Goal: Information Seeking & Learning: Learn about a topic

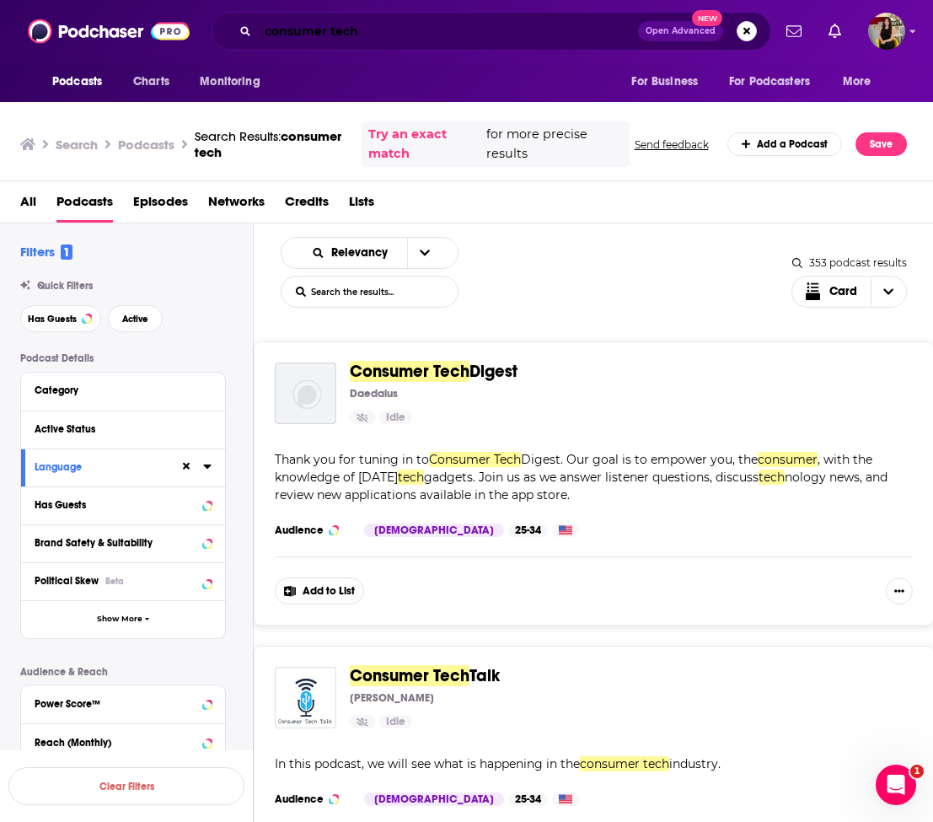
click at [379, 29] on input "consumer tech" at bounding box center [448, 31] width 380 height 27
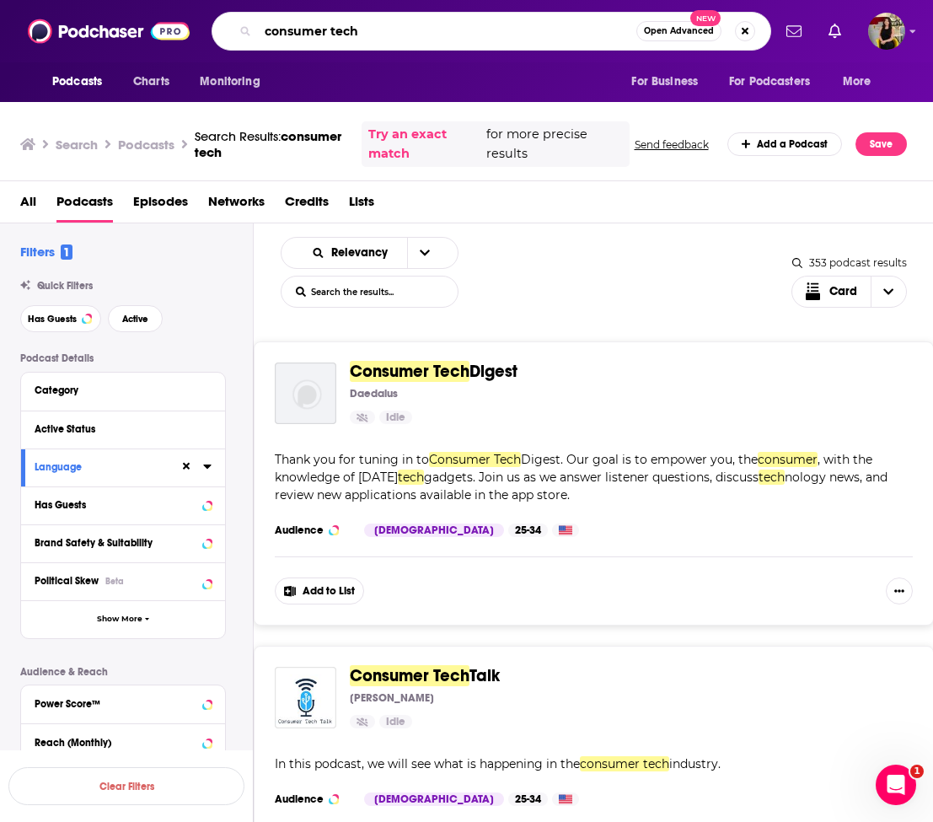
click at [379, 29] on input "consumer tech" at bounding box center [447, 31] width 379 height 27
type input "the business of healthcare"
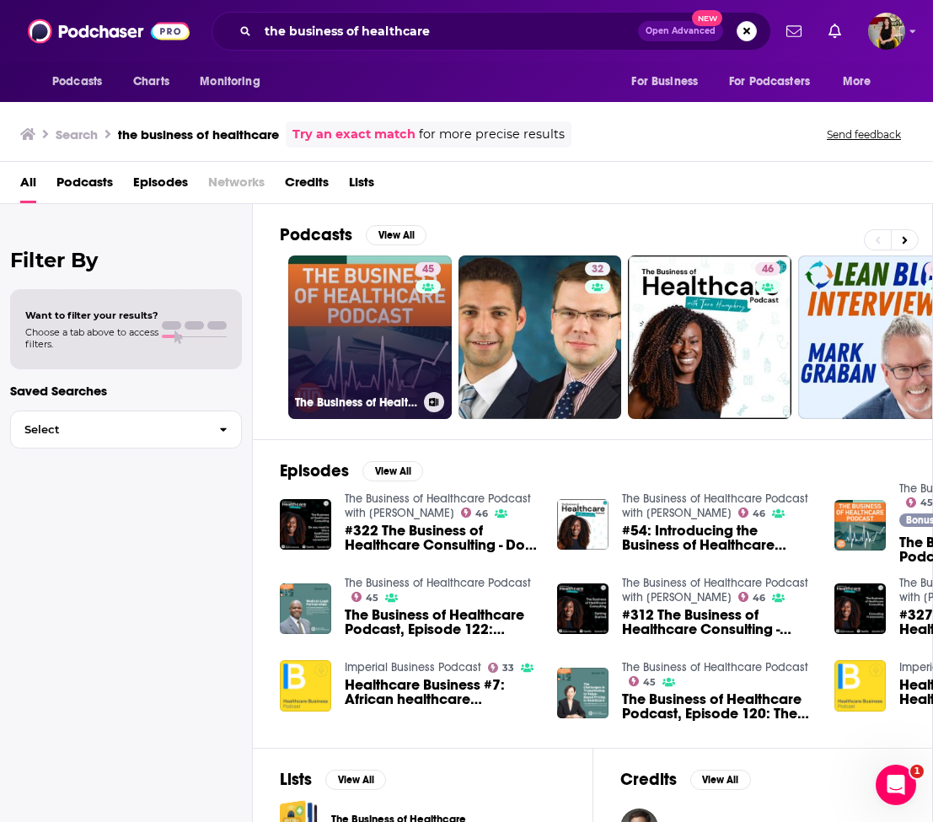
click at [359, 345] on link "45 The Business of Healthcare Podcast" at bounding box center [370, 337] width 164 height 164
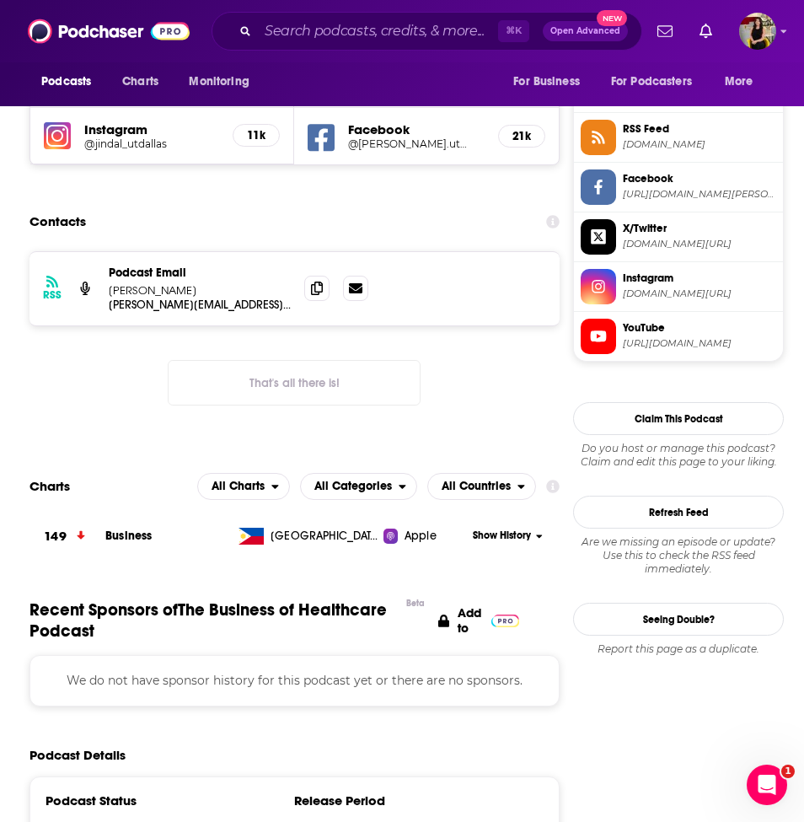
scroll to position [1508, 0]
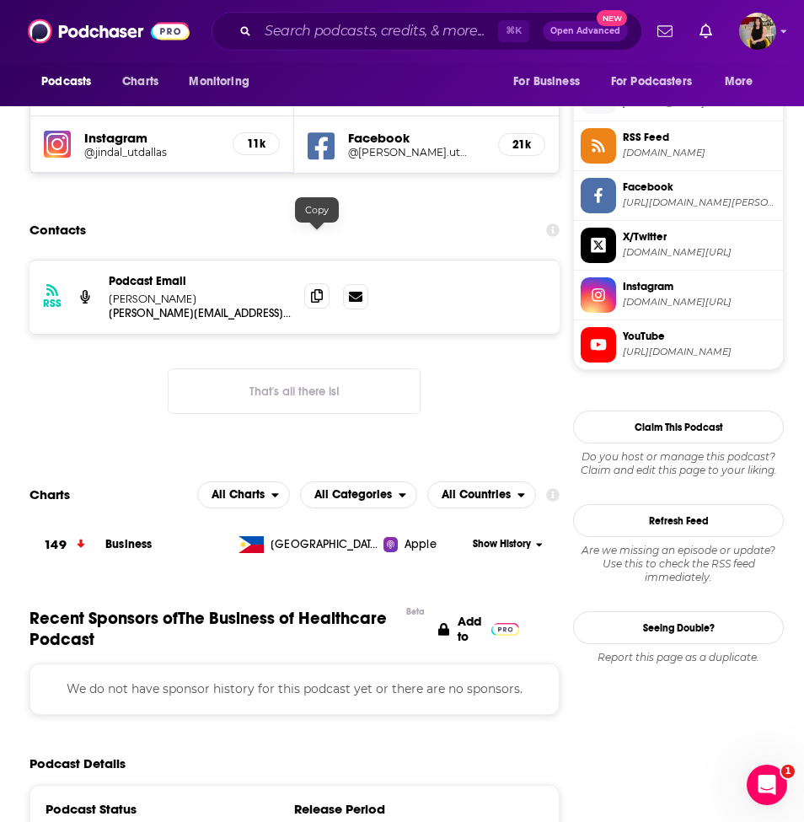
click at [321, 289] on icon at bounding box center [317, 295] width 12 height 13
click at [202, 370] on div "RSS Podcast Email Jimmie Markham jimmie@utdallas.edu jimmie@utdallas.edu That's…" at bounding box center [295, 350] width 530 height 181
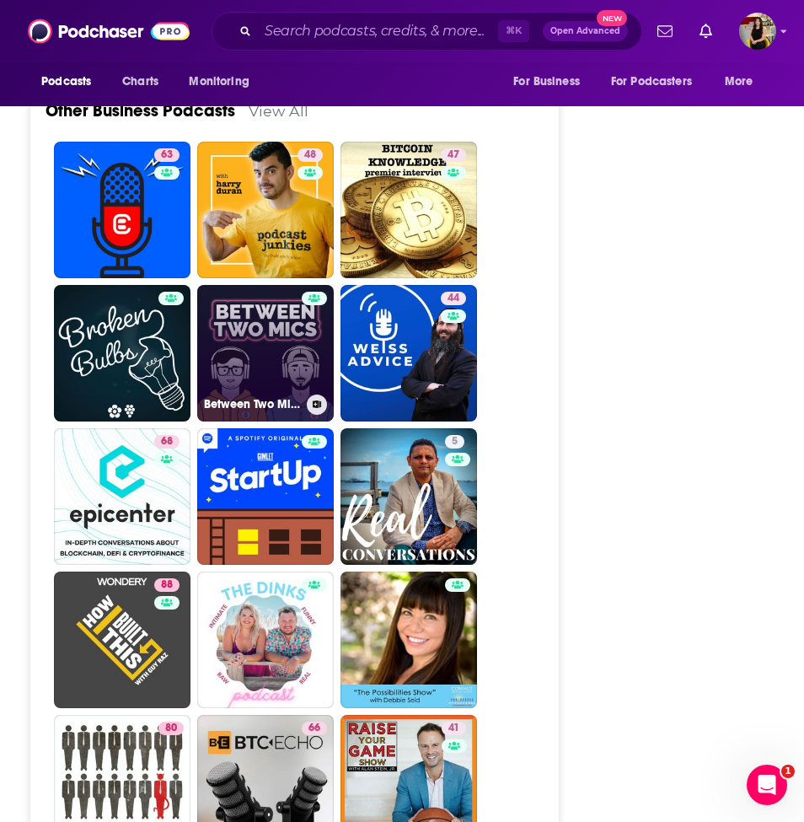
scroll to position [4099, 0]
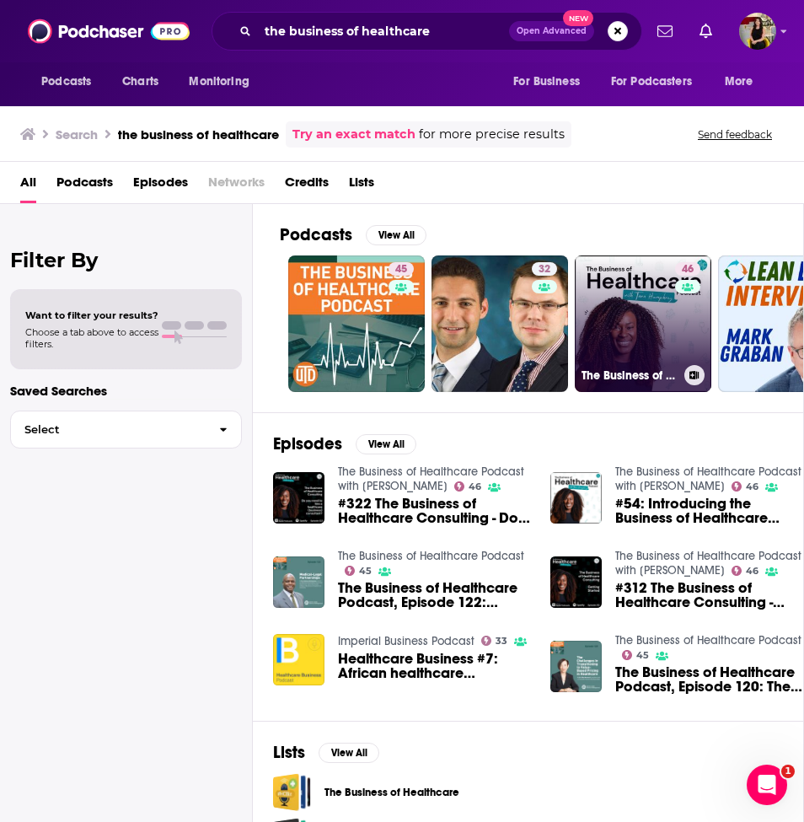
click at [673, 327] on link "46 The Business of Healthcare Podcast with Tara Humphrey" at bounding box center [643, 323] width 137 height 137
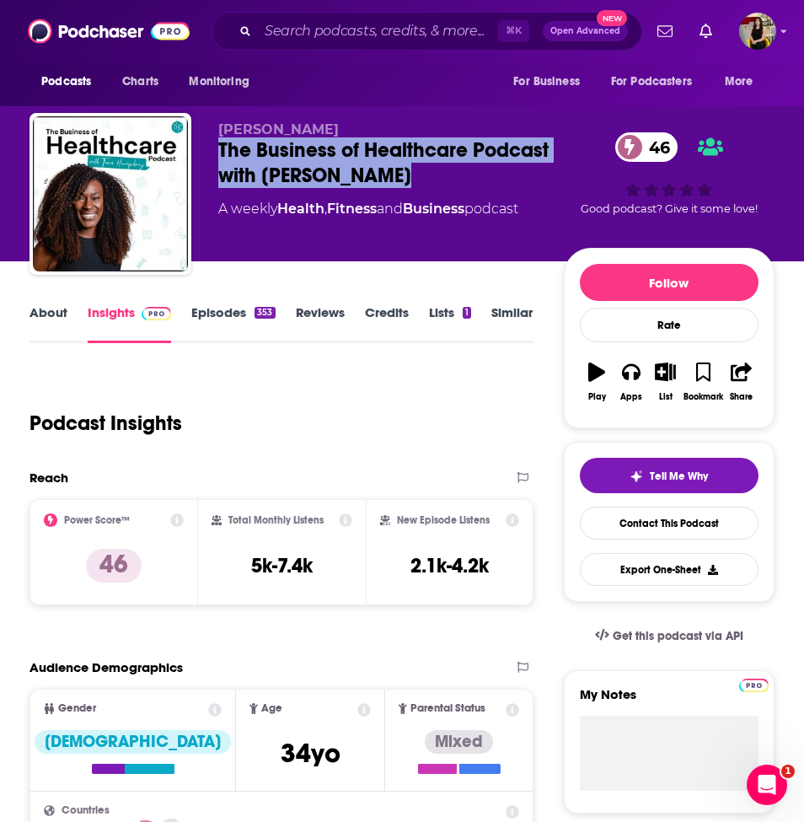
drag, startPoint x: 440, startPoint y: 167, endPoint x: 206, endPoint y: 151, distance: 234.9
click at [206, 151] on div "Tara Humphrey The Business of Healthcare Podcast with Tara Humphrey 46 A weekly…" at bounding box center [402, 197] width 745 height 169
copy h2 "The Business of Healthcare Podcast with Tara Humphrey"
click at [228, 314] on link "Episodes 353" at bounding box center [232, 323] width 83 height 39
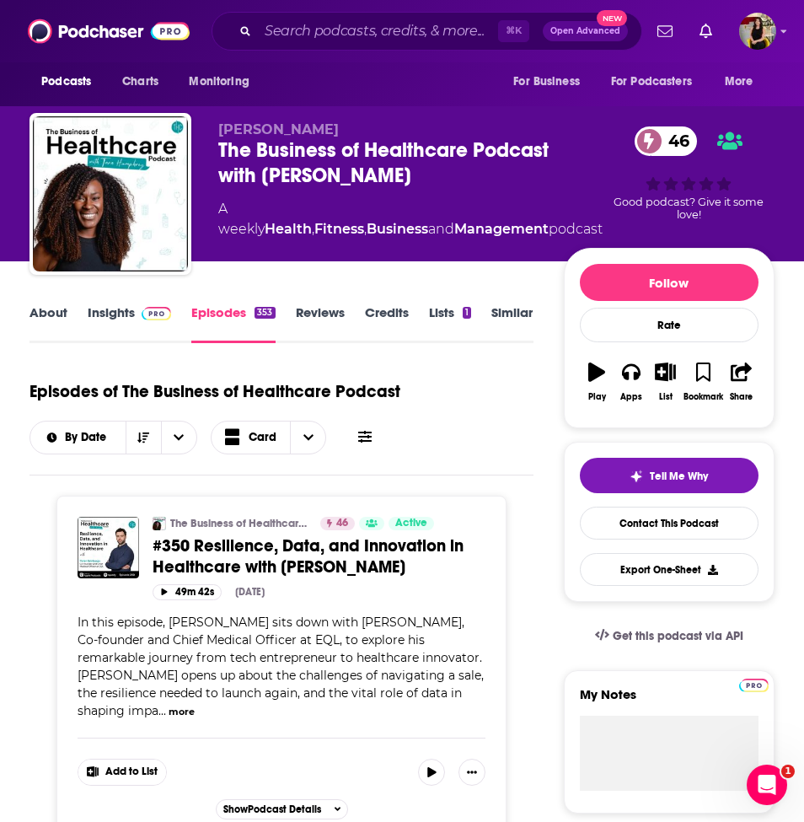
click at [109, 323] on link "Insights" at bounding box center [129, 323] width 83 height 39
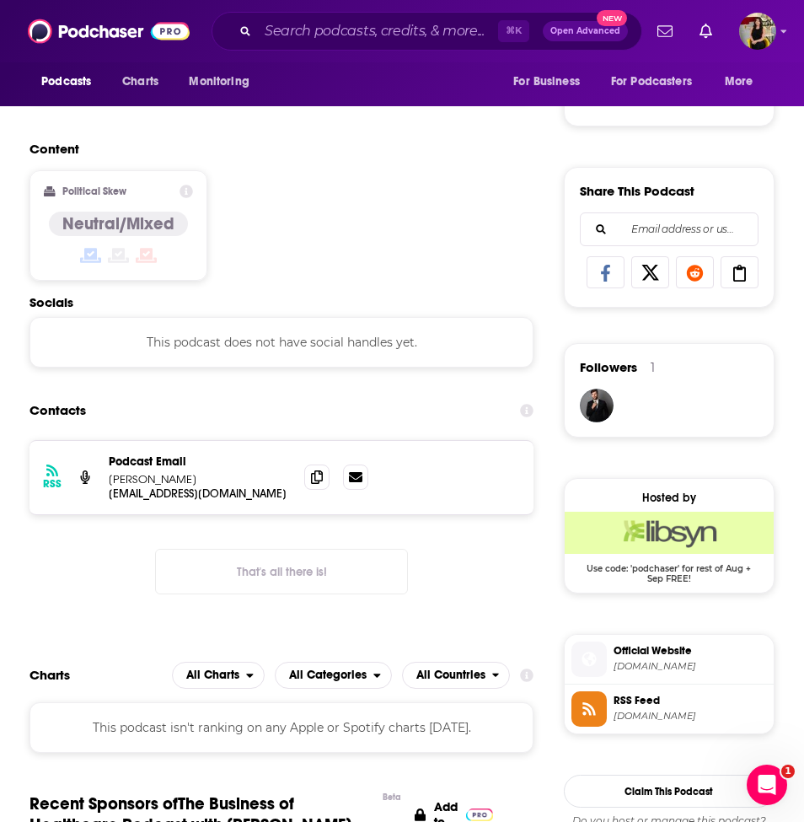
scroll to position [954, 0]
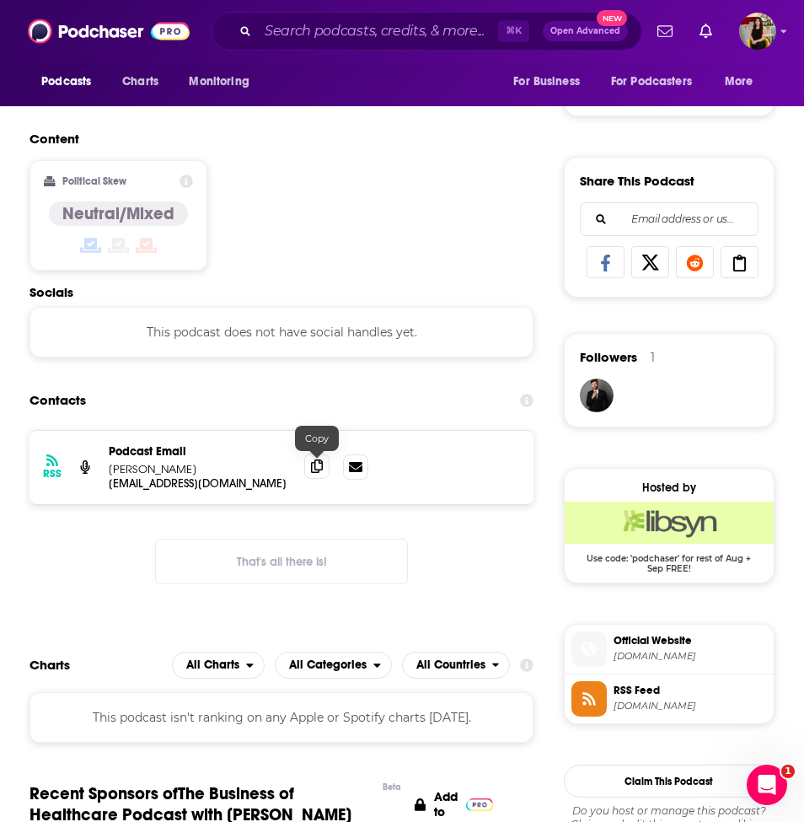
click at [312, 470] on icon at bounding box center [317, 466] width 12 height 13
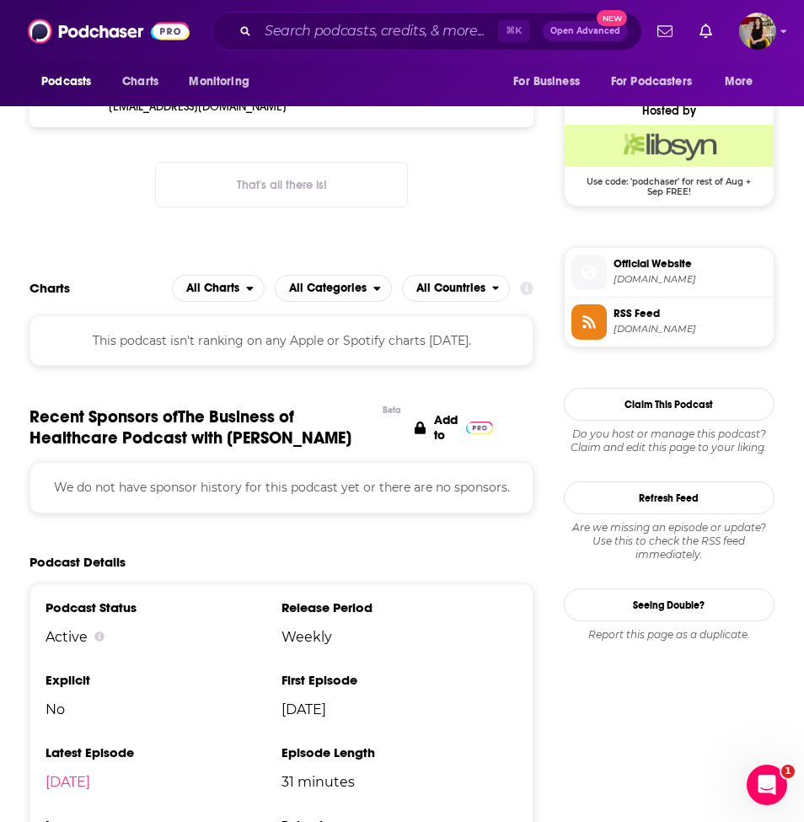
scroll to position [1295, 0]
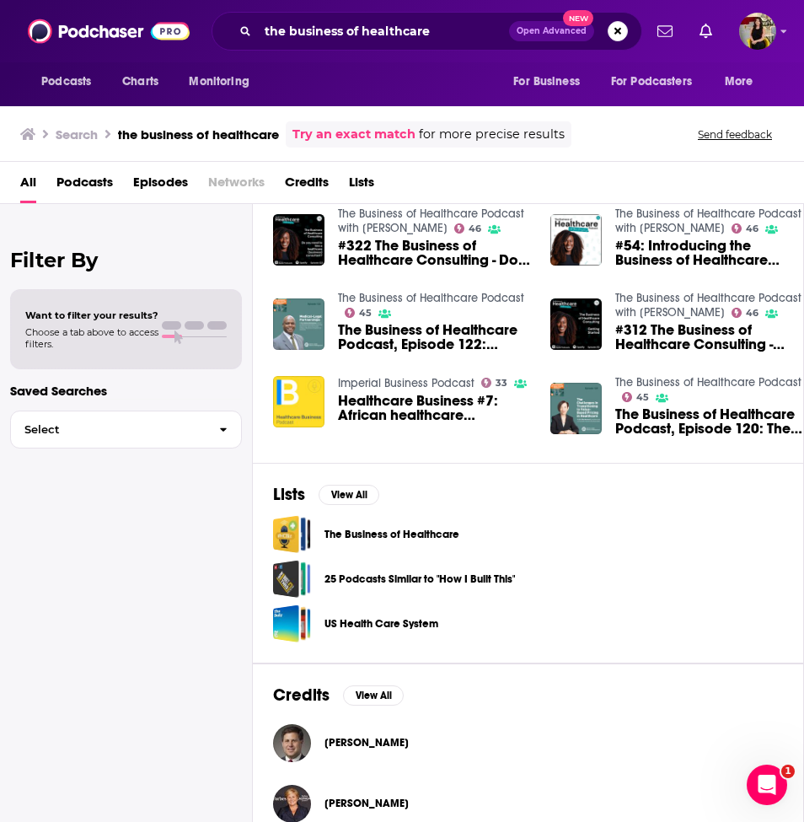
scroll to position [261, 0]
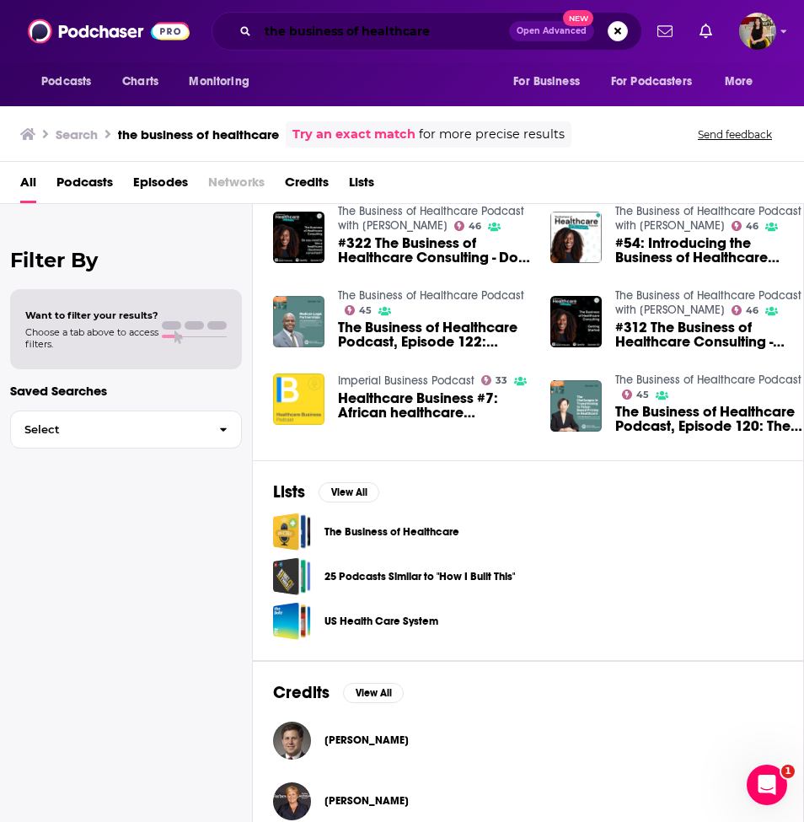
click at [339, 31] on input "the business of healthcare" at bounding box center [383, 31] width 251 height 27
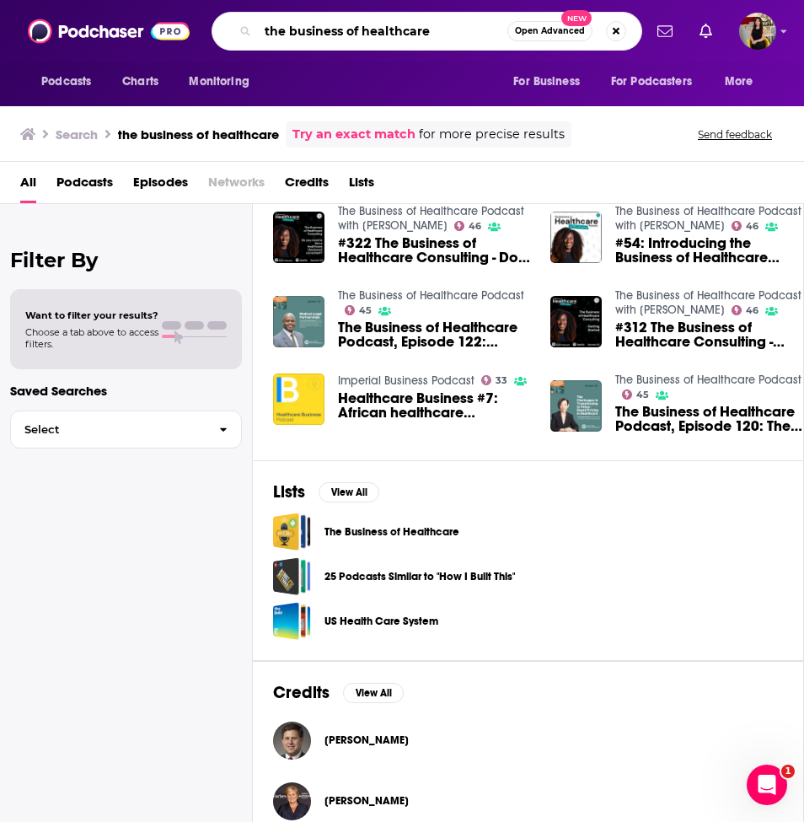
click at [339, 31] on input "the business of healthcare" at bounding box center [383, 31] width 250 height 27
type input "walk-ins welcome"
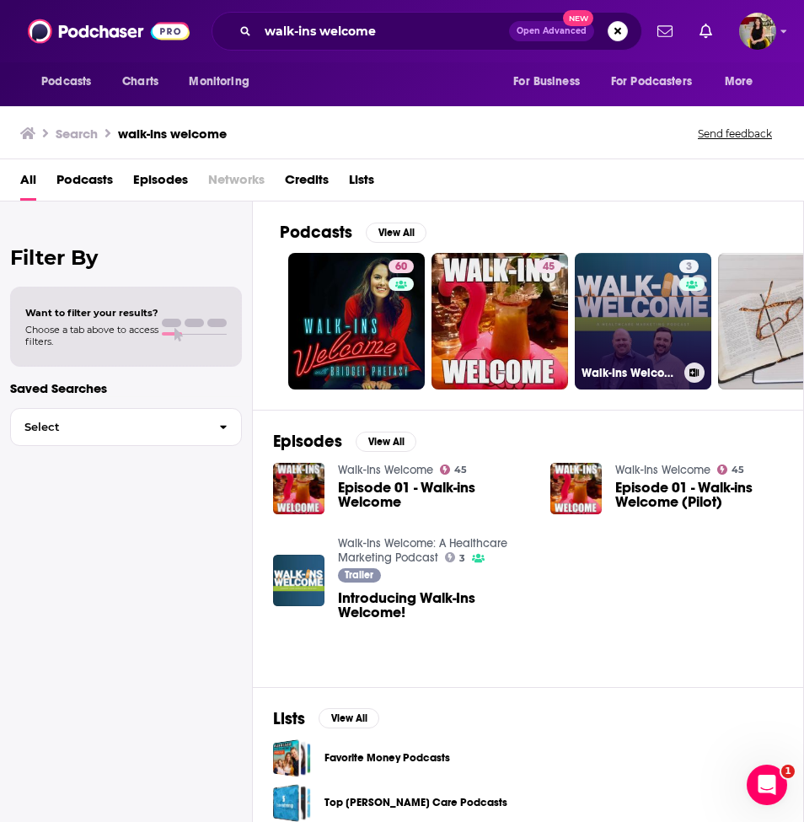
click at [617, 333] on link "3 Walk-Ins Welcome: A Healthcare Marketing Podcast" at bounding box center [643, 321] width 137 height 137
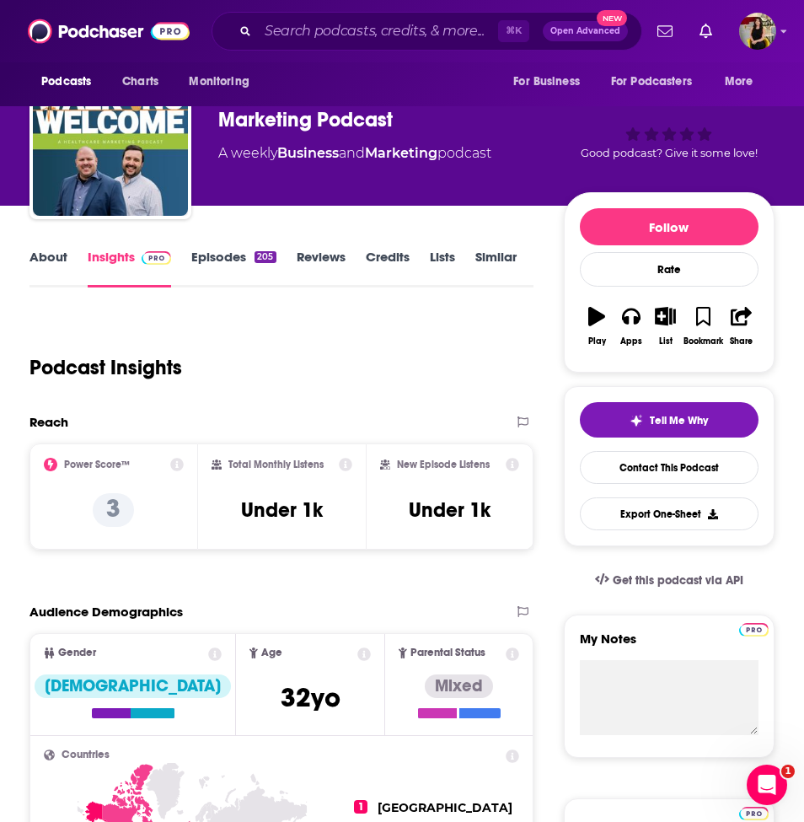
scroll to position [29, 0]
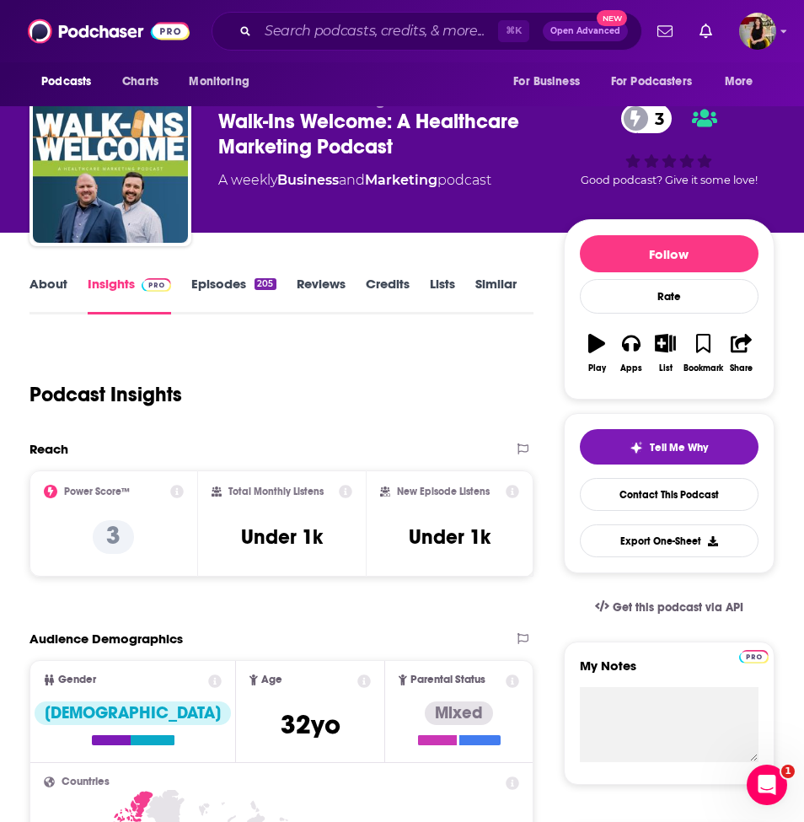
click at [228, 303] on link "Episodes 205" at bounding box center [233, 295] width 84 height 39
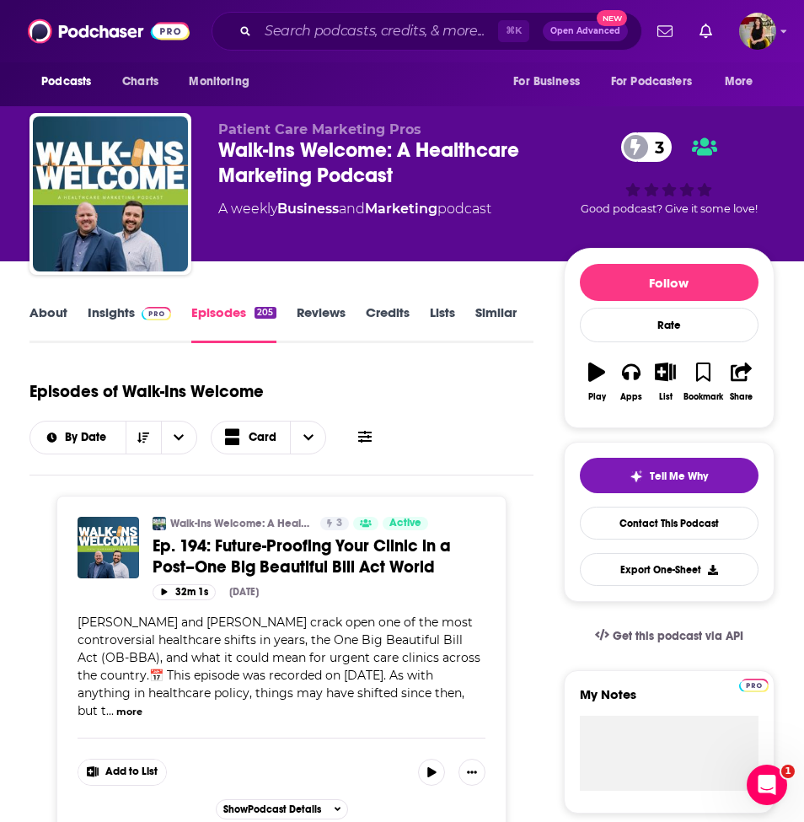
click at [100, 307] on link "Insights" at bounding box center [129, 323] width 83 height 39
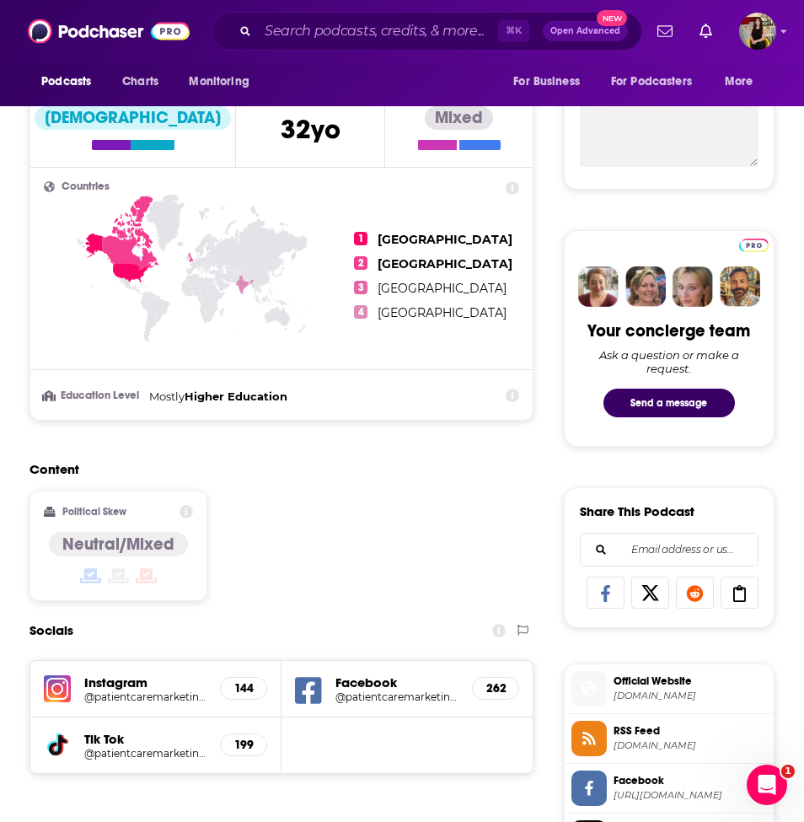
scroll to position [1067, 0]
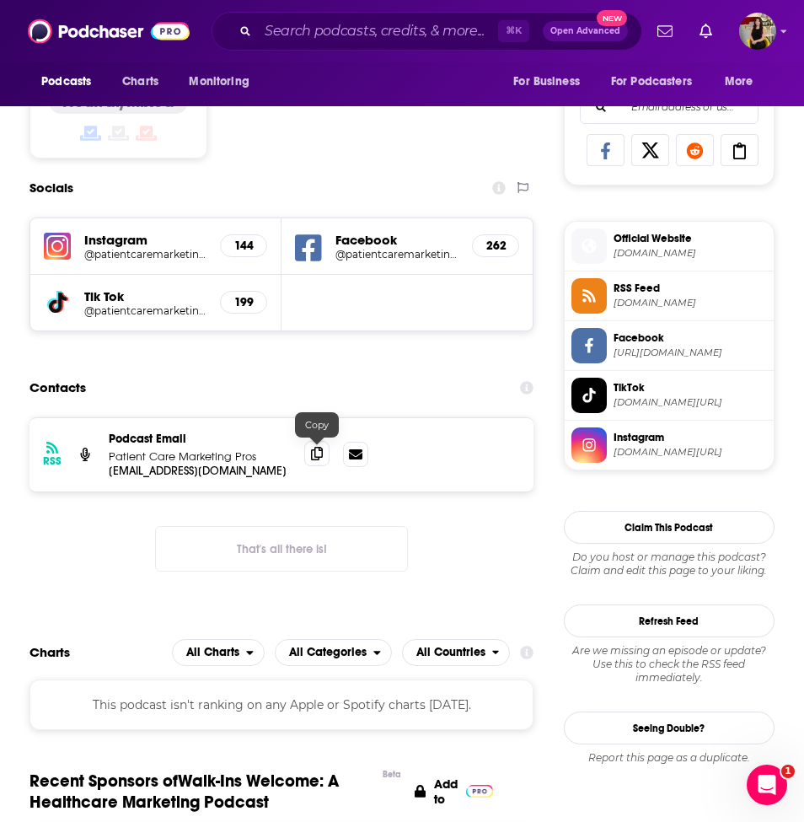
click at [320, 456] on icon at bounding box center [317, 453] width 12 height 13
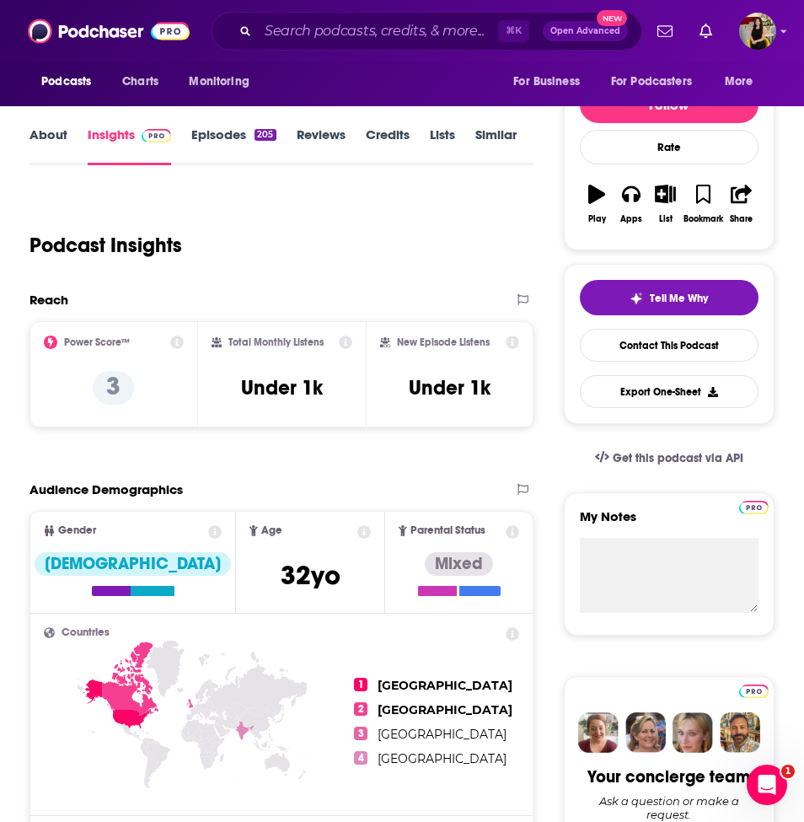
scroll to position [0, 0]
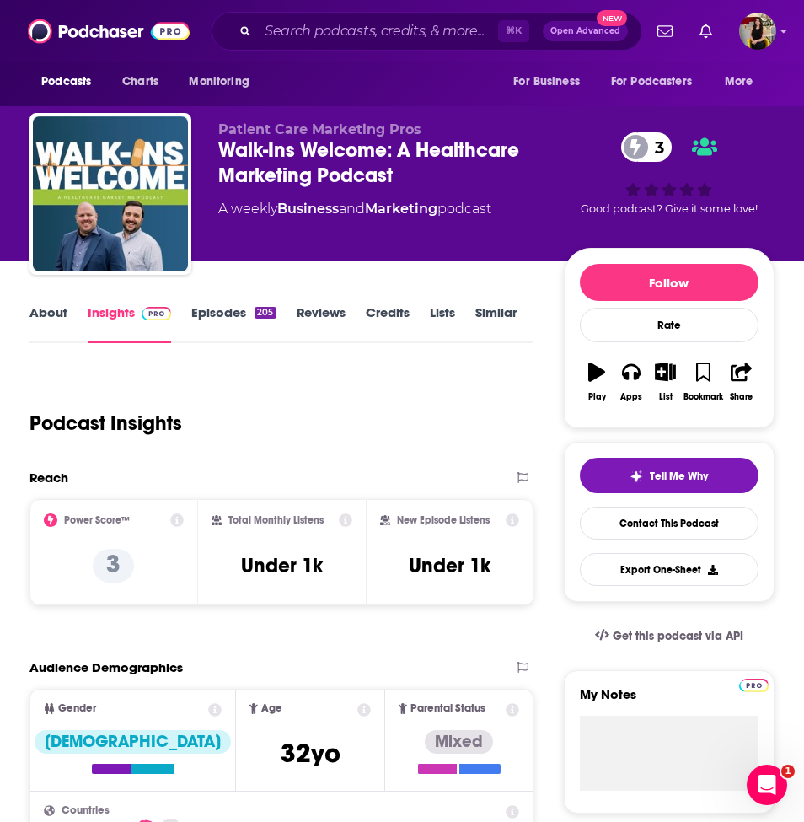
click at [494, 309] on link "Similar" at bounding box center [496, 323] width 41 height 39
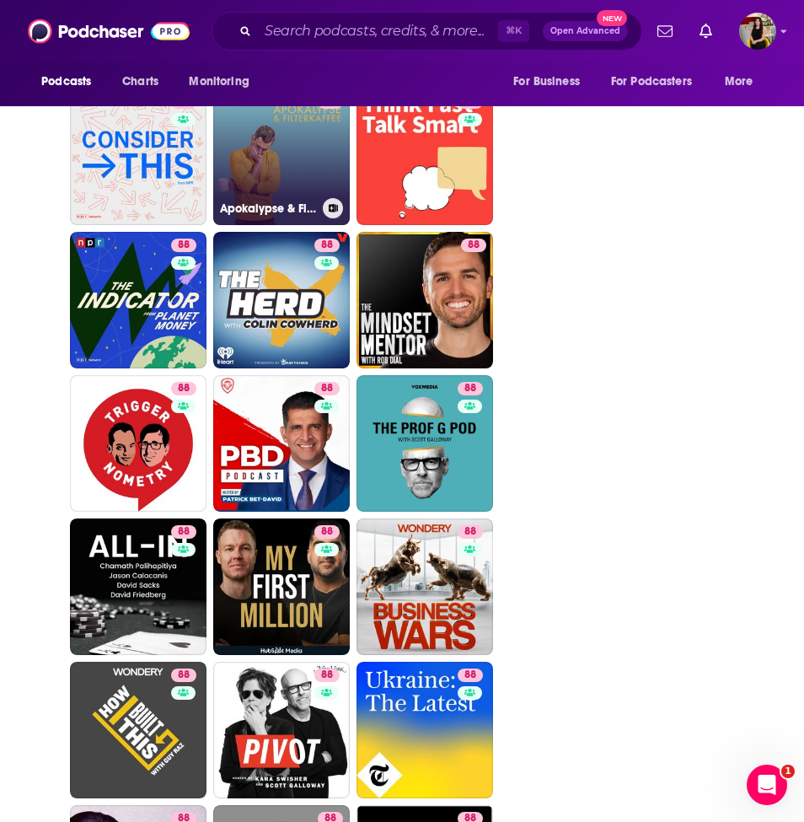
scroll to position [3077, 0]
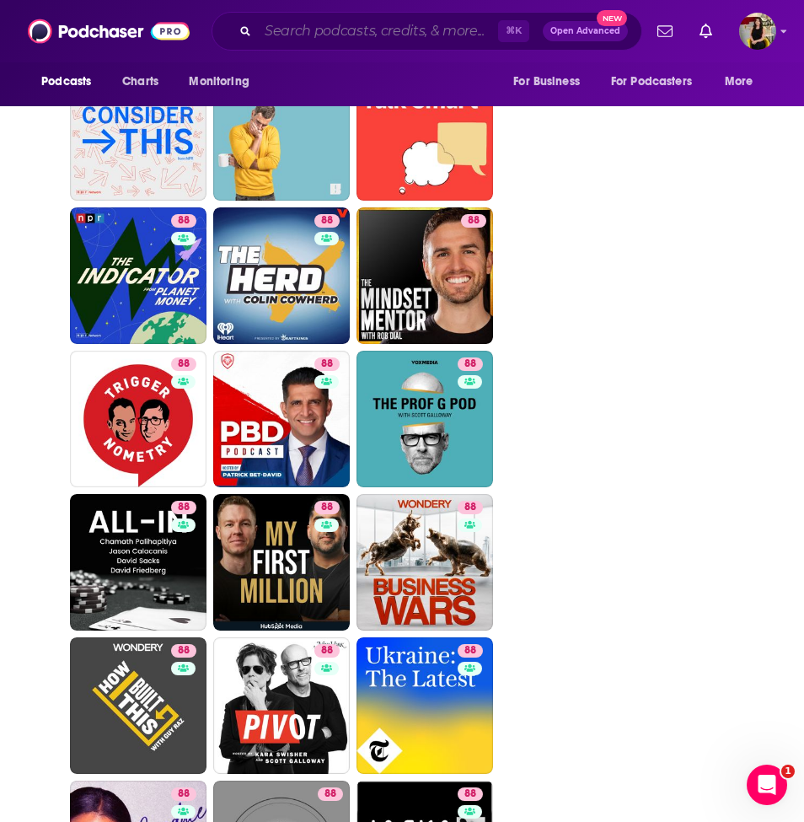
click at [345, 24] on input "Search podcasts, credits, & more..." at bounding box center [378, 31] width 240 height 27
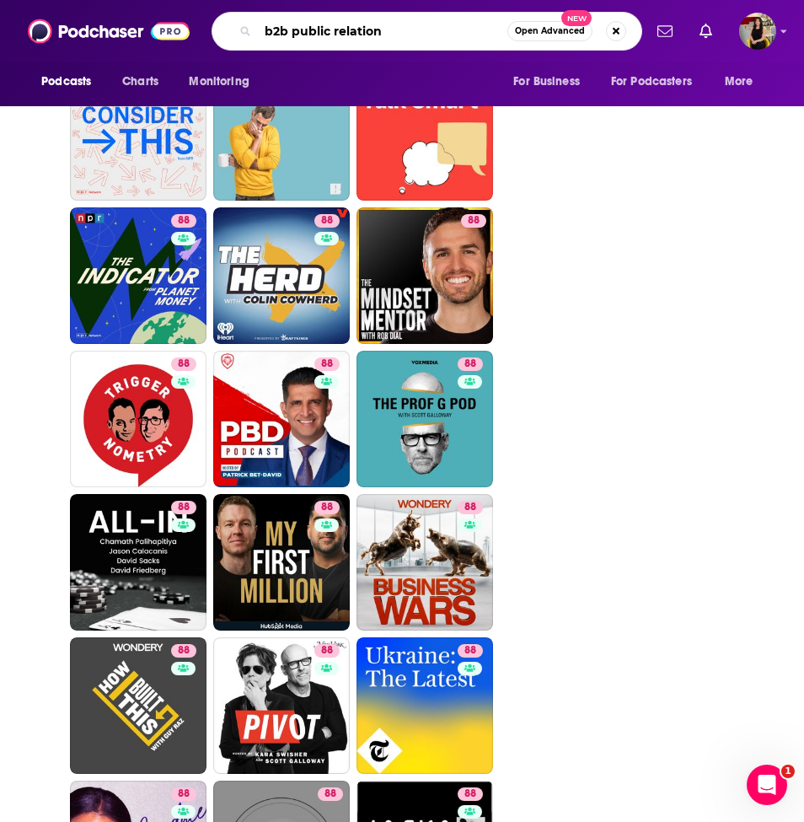
type input "b2b public relations"
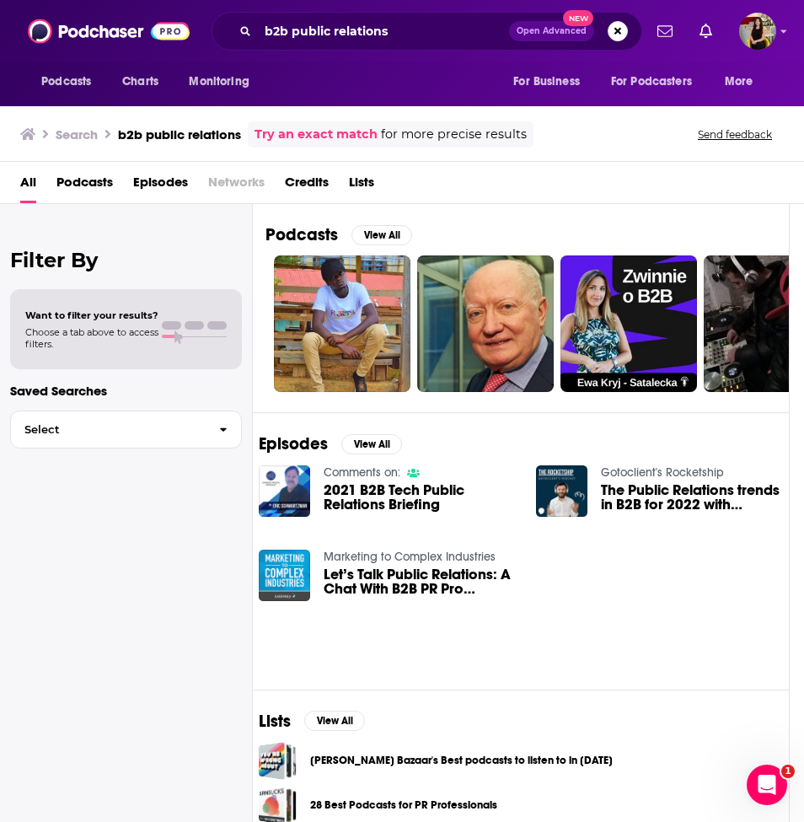
scroll to position [0, 11]
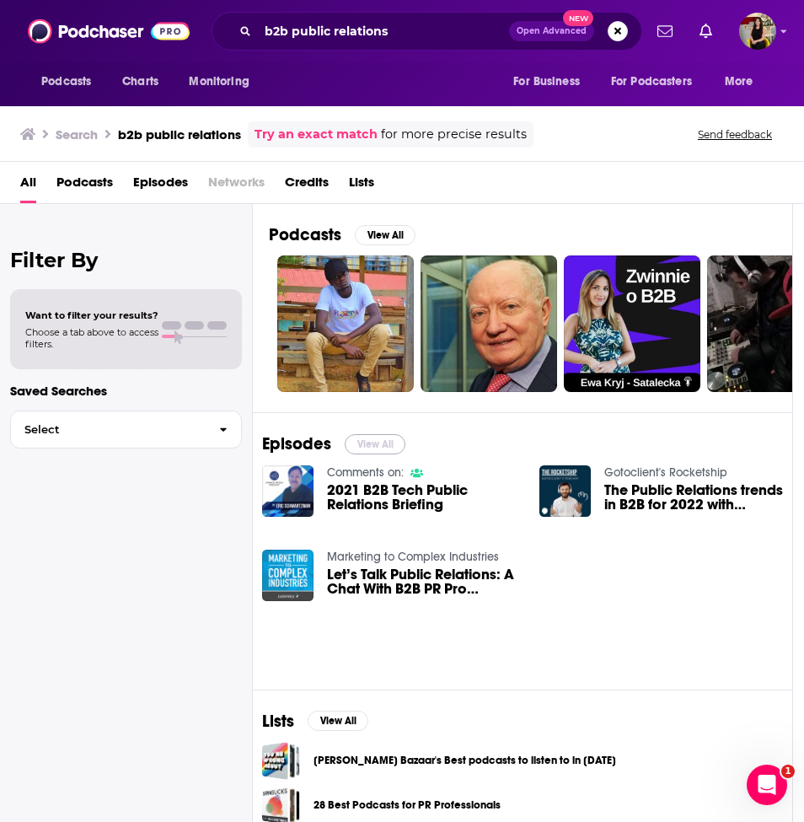
click at [373, 442] on button "View All" at bounding box center [375, 444] width 61 height 20
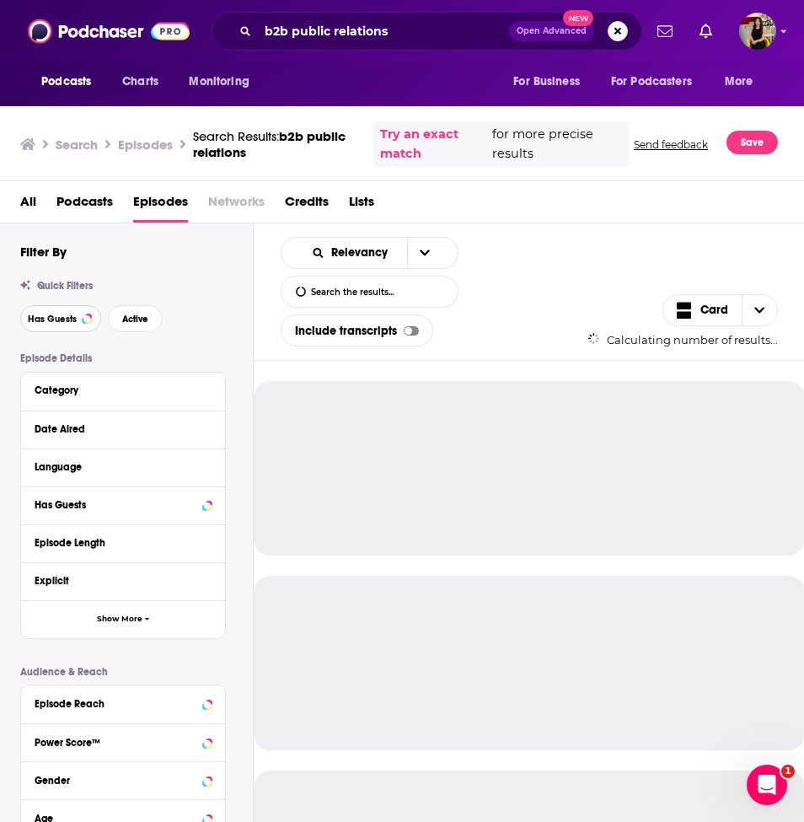
click at [89, 311] on button "Has Guests" at bounding box center [60, 318] width 81 height 27
click at [140, 313] on button "Active" at bounding box center [135, 318] width 55 height 27
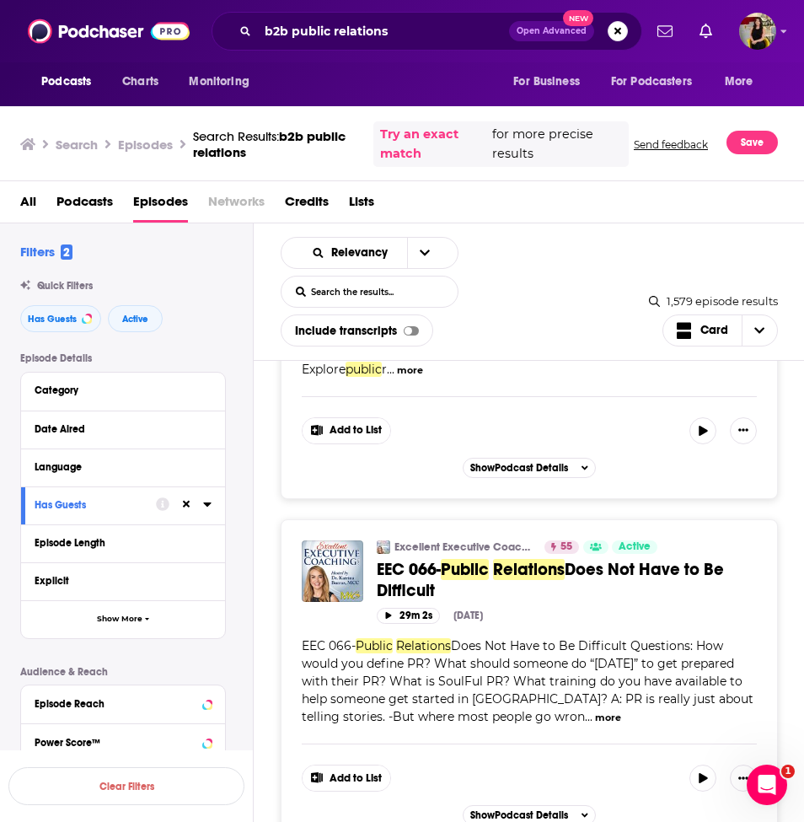
scroll to position [8327, 0]
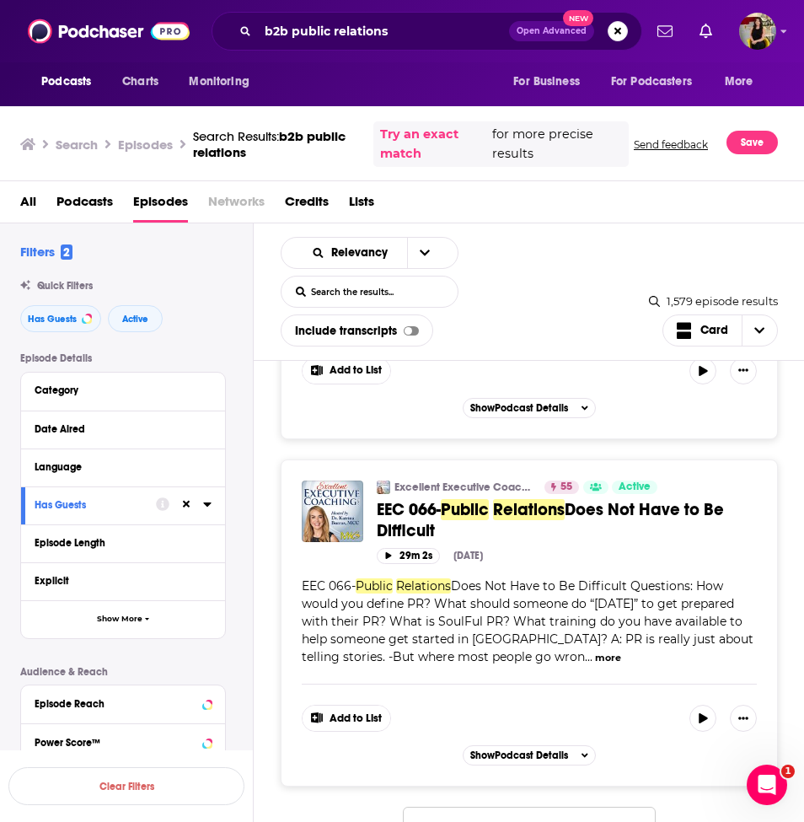
click at [455, 814] on button "Load More..." at bounding box center [529, 830] width 253 height 46
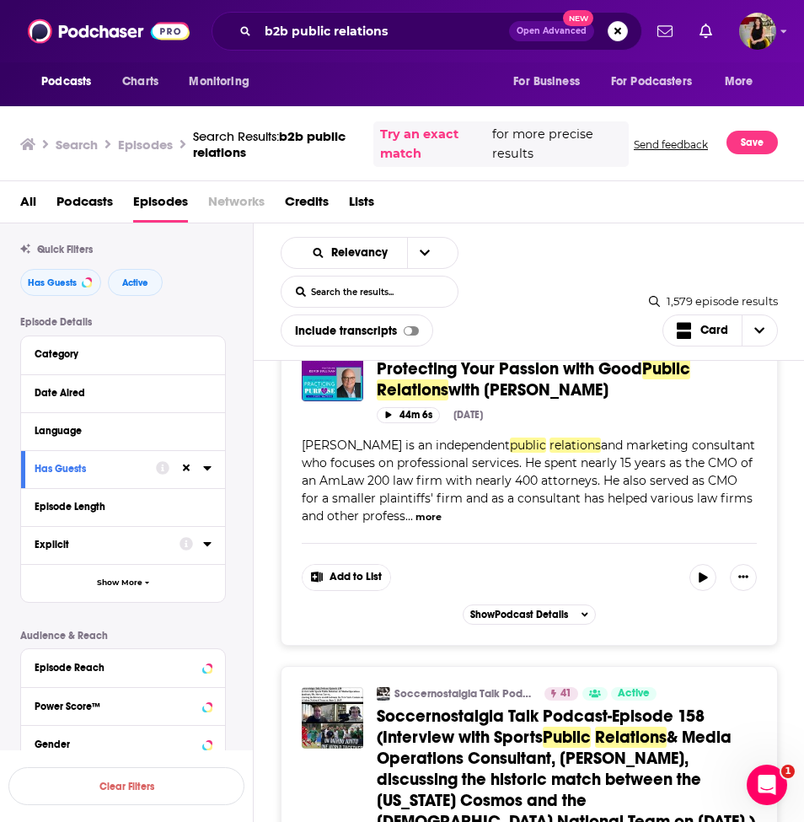
scroll to position [0, 0]
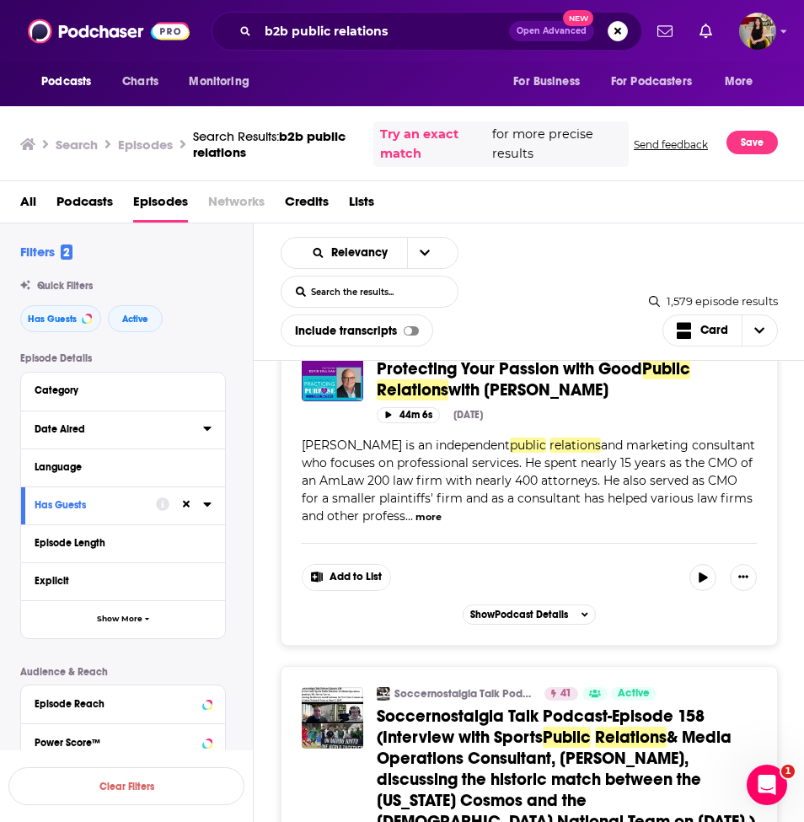
click at [210, 430] on icon at bounding box center [207, 428] width 8 height 13
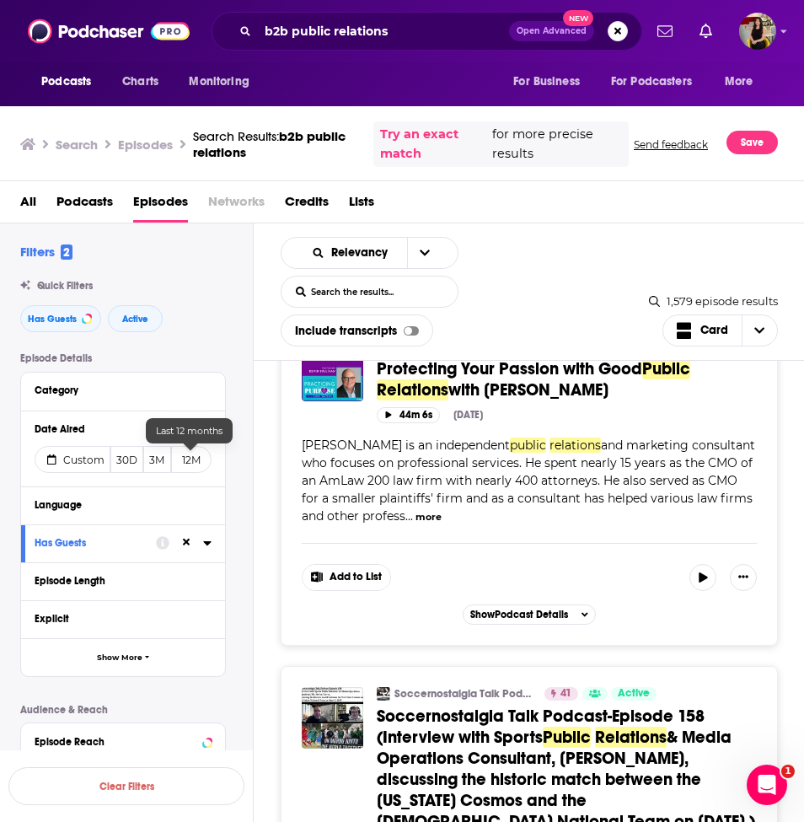
click at [196, 470] on button "12M" at bounding box center [191, 459] width 40 height 27
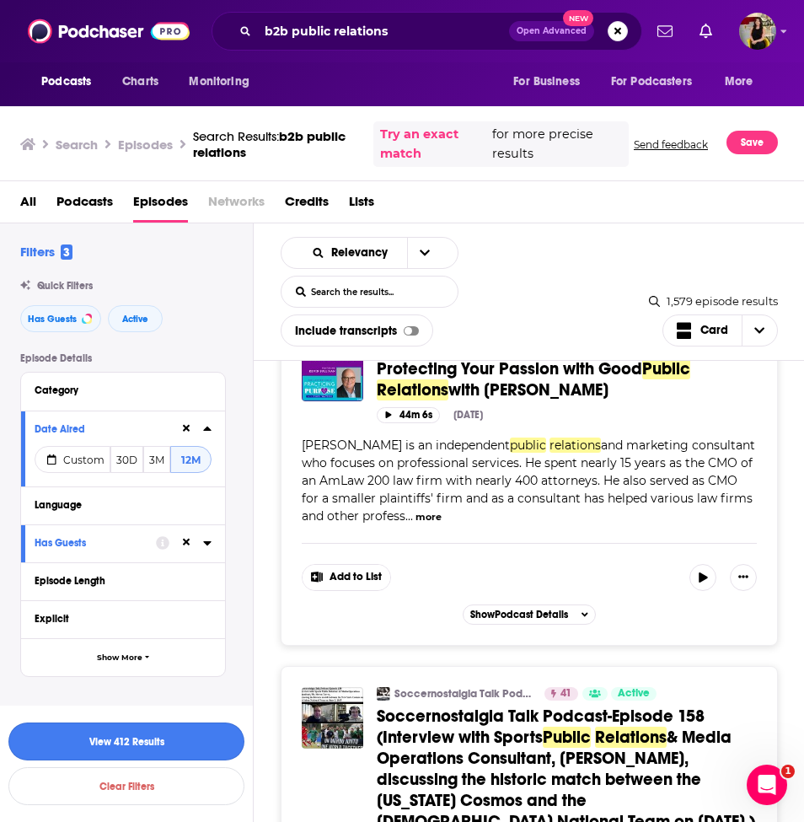
click at [165, 736] on button "View 412 Results" at bounding box center [126, 742] width 236 height 38
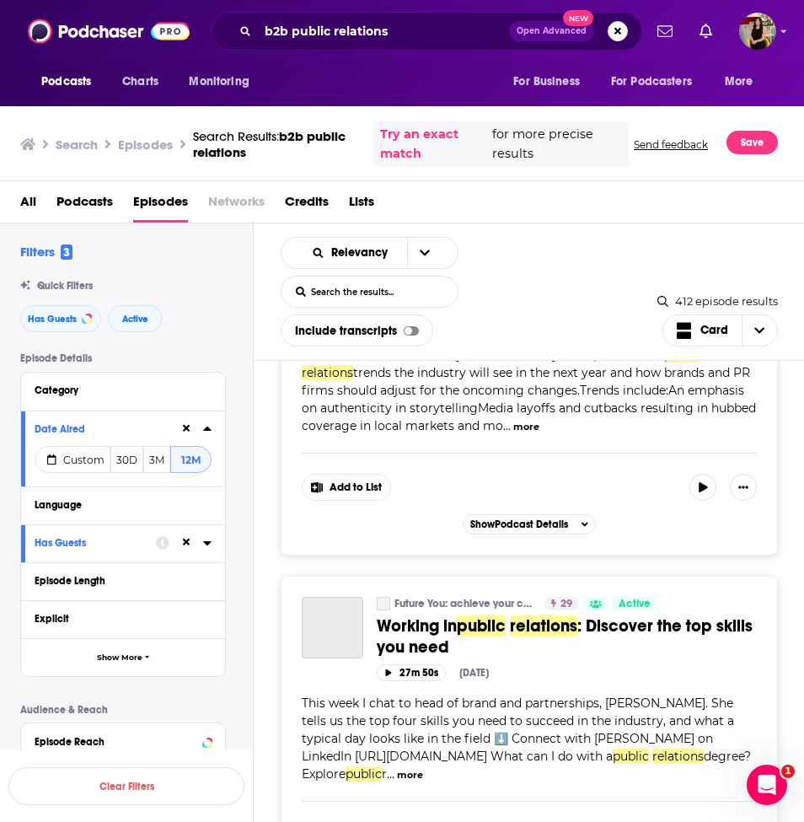
scroll to position [8407, 0]
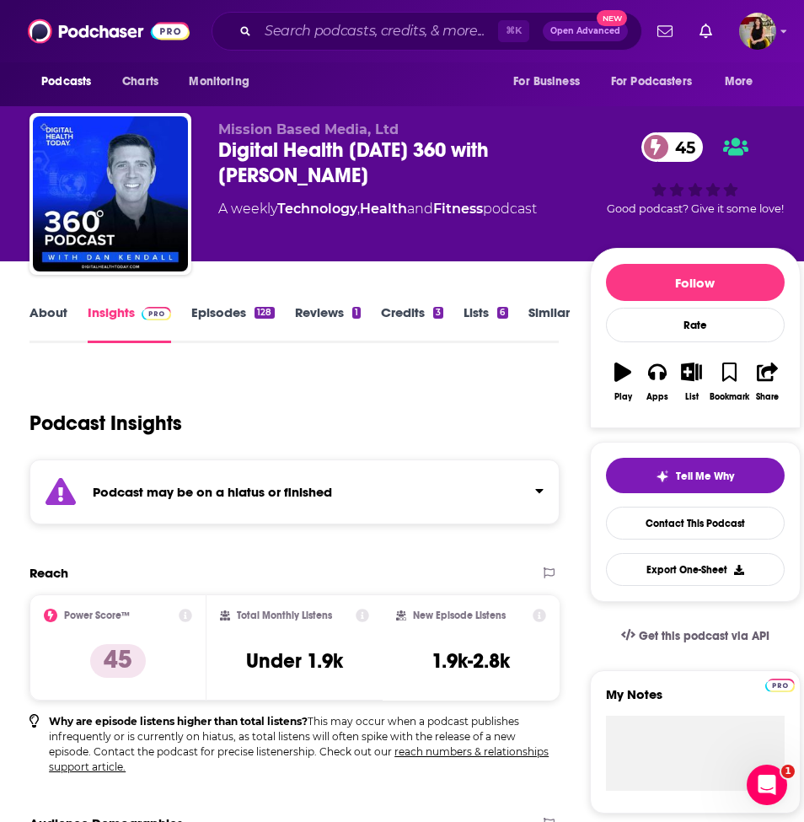
scroll to position [4, 0]
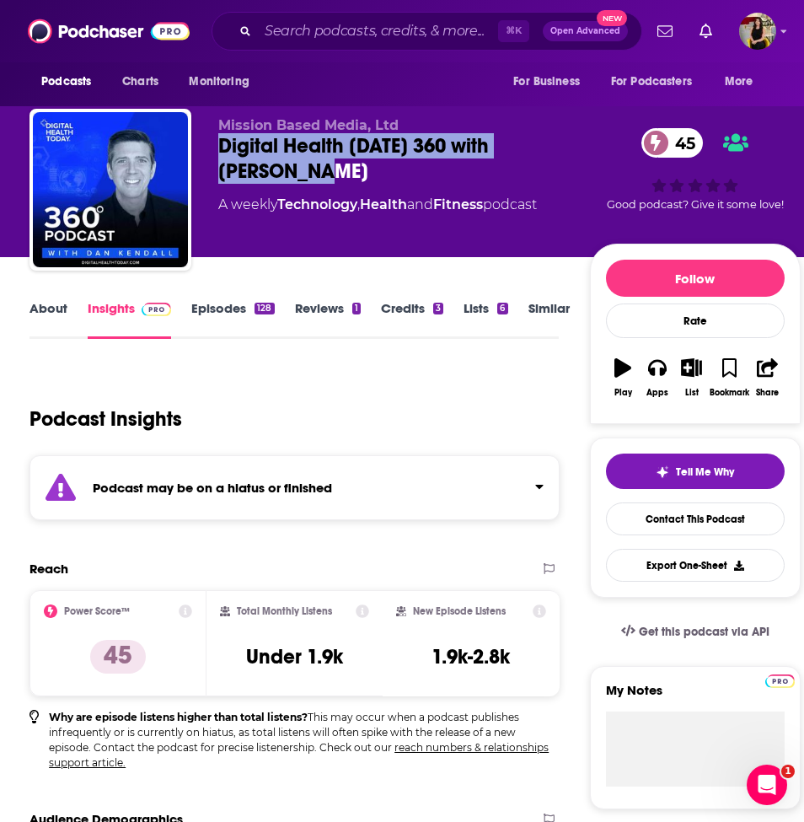
drag, startPoint x: 341, startPoint y: 182, endPoint x: 212, endPoint y: 156, distance: 130.8
click at [212, 156] on div "Mission Based Media, Ltd Digital Health Today 360 with Dan Kendall 45 A weekly …" at bounding box center [415, 193] width 771 height 169
copy h2 "Digital Health Today 360 with Dan Kendall"
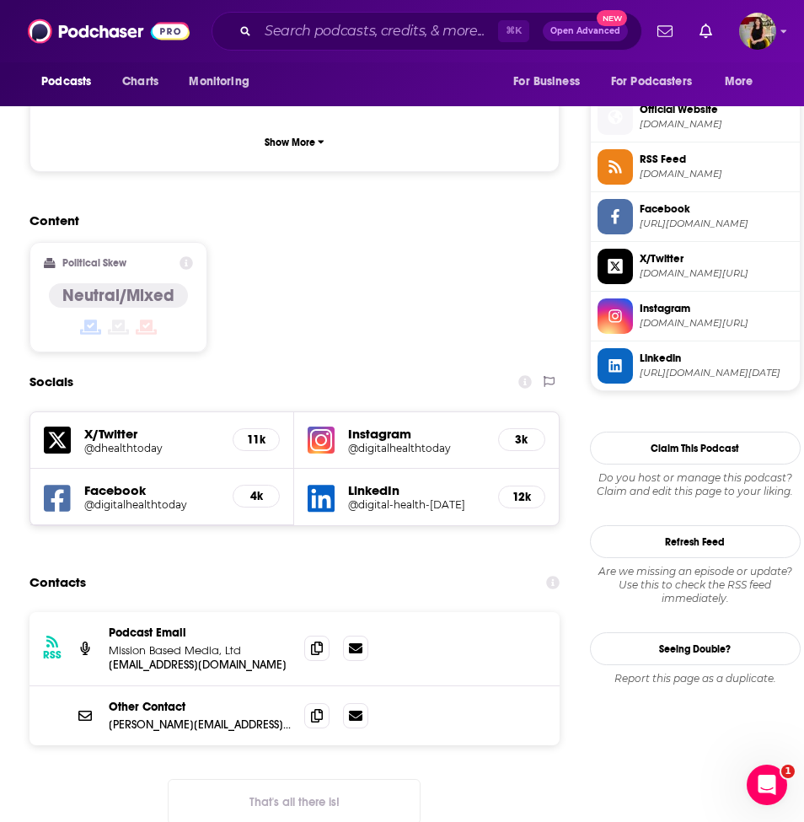
scroll to position [1387, 0]
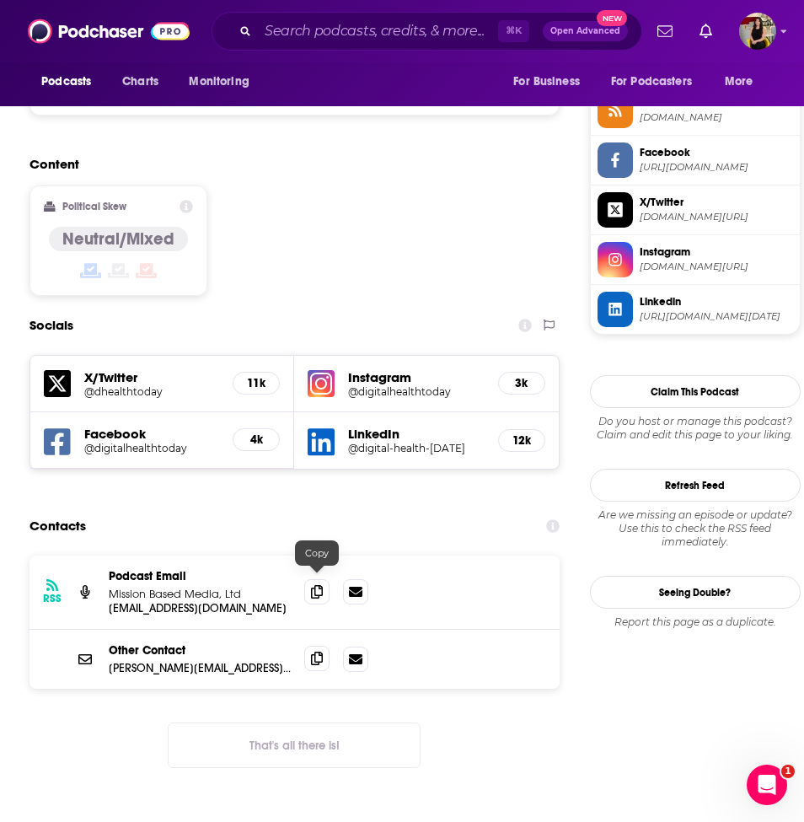
click at [314, 652] on icon at bounding box center [317, 658] width 12 height 13
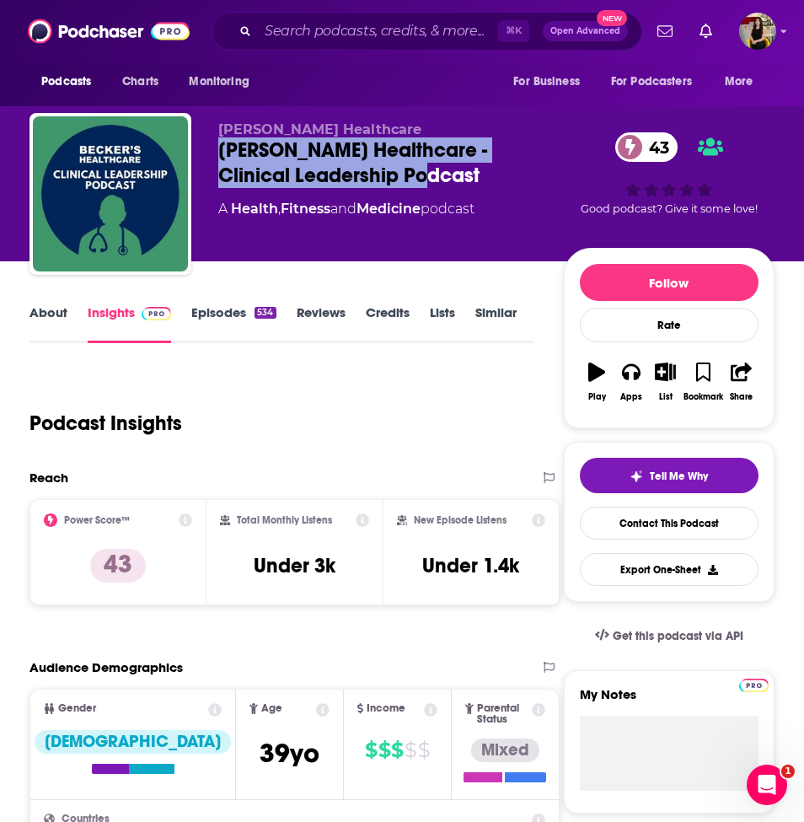
drag, startPoint x: 439, startPoint y: 177, endPoint x: 212, endPoint y: 152, distance: 229.0
click at [212, 152] on div "Becker's Healthcare Becker’s Healthcare - Clinical Leadership Podcast 43 A Heal…" at bounding box center [402, 197] width 745 height 169
copy h2 "[PERSON_NAME] Healthcare - Clinical Leadership Podcast"
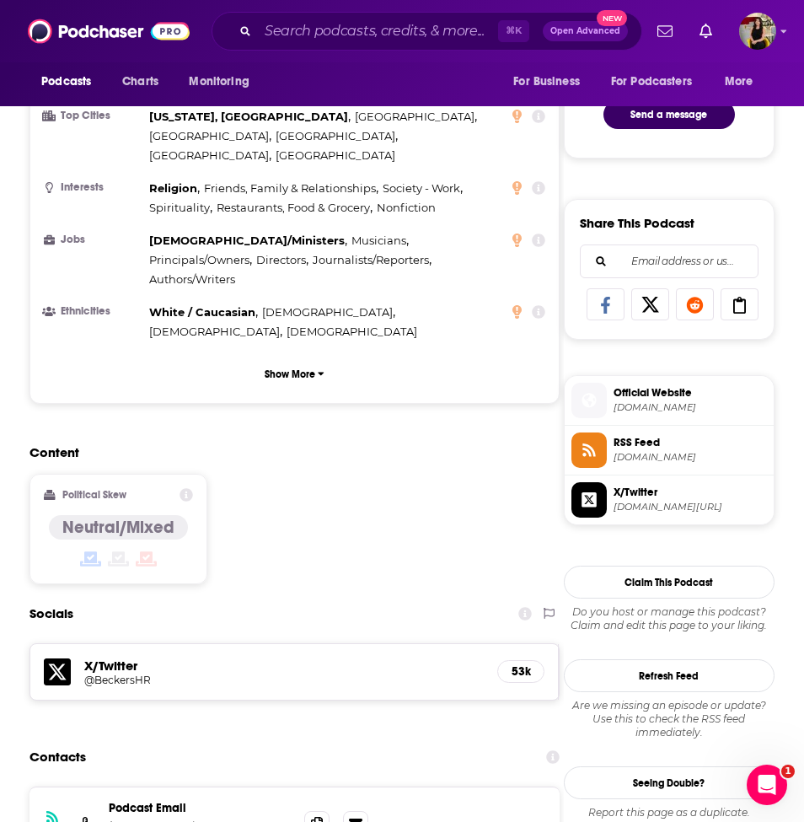
scroll to position [914, 0]
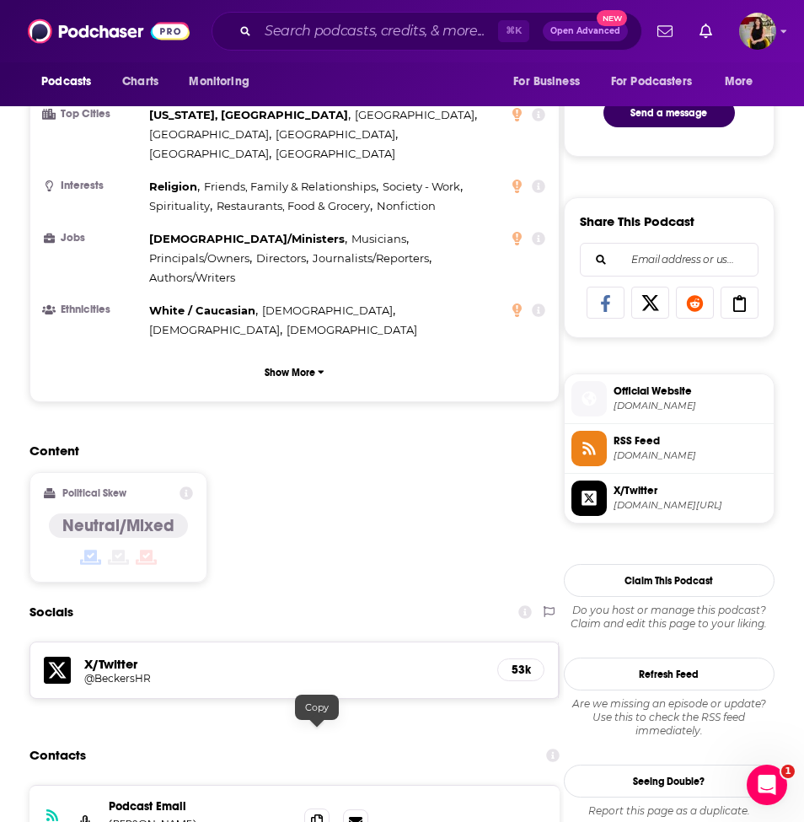
click at [320, 814] on icon at bounding box center [317, 820] width 12 height 13
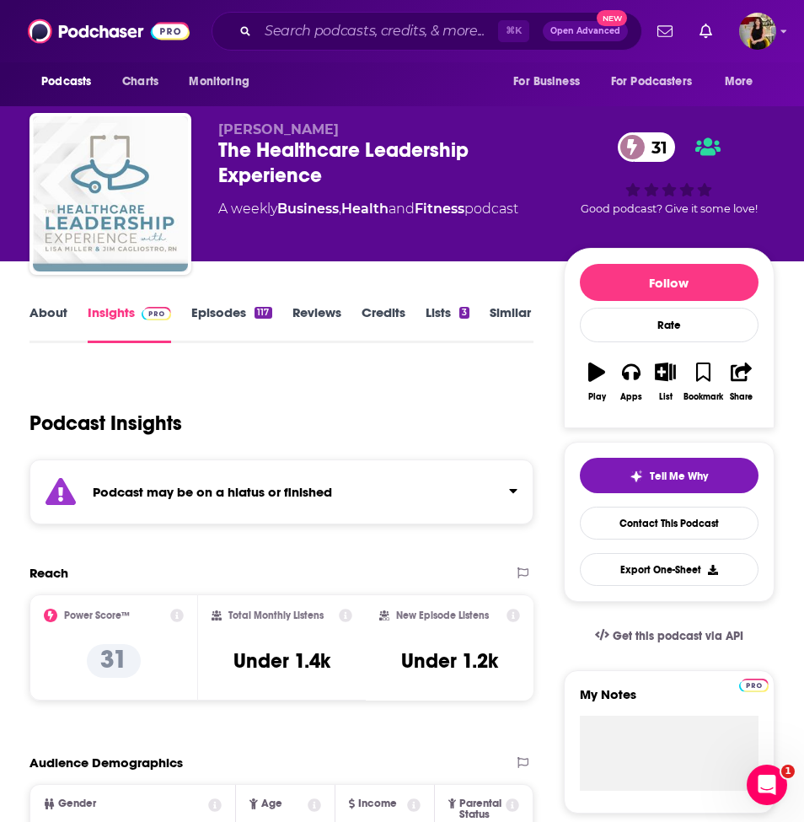
click at [212, 314] on link "Episodes 117" at bounding box center [231, 323] width 80 height 39
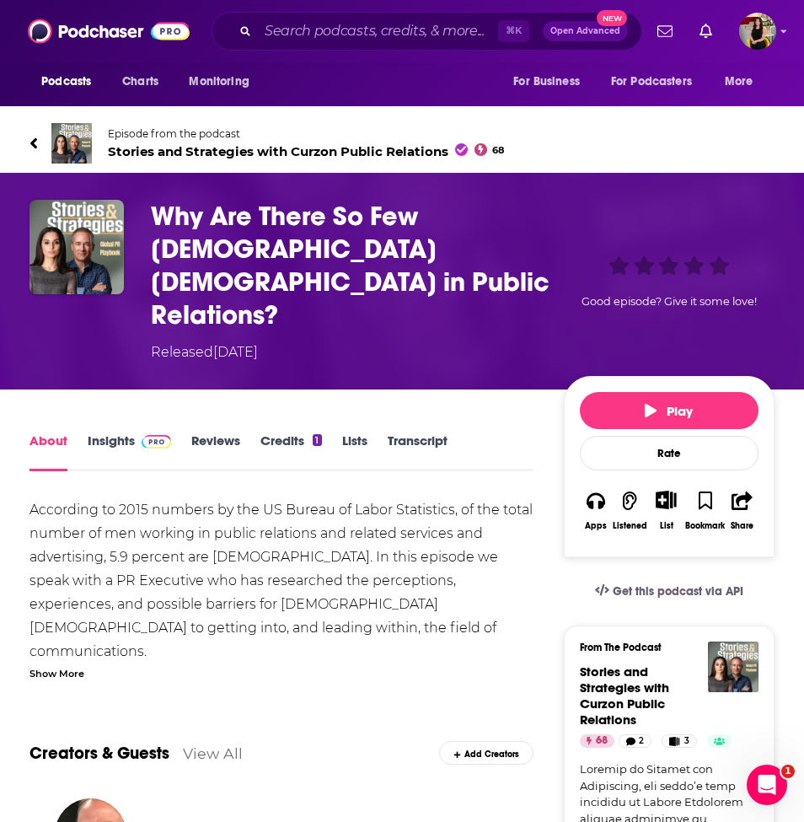
click at [185, 148] on span "Stories and Strategies with Curzon Public Relations 68" at bounding box center [306, 151] width 396 height 16
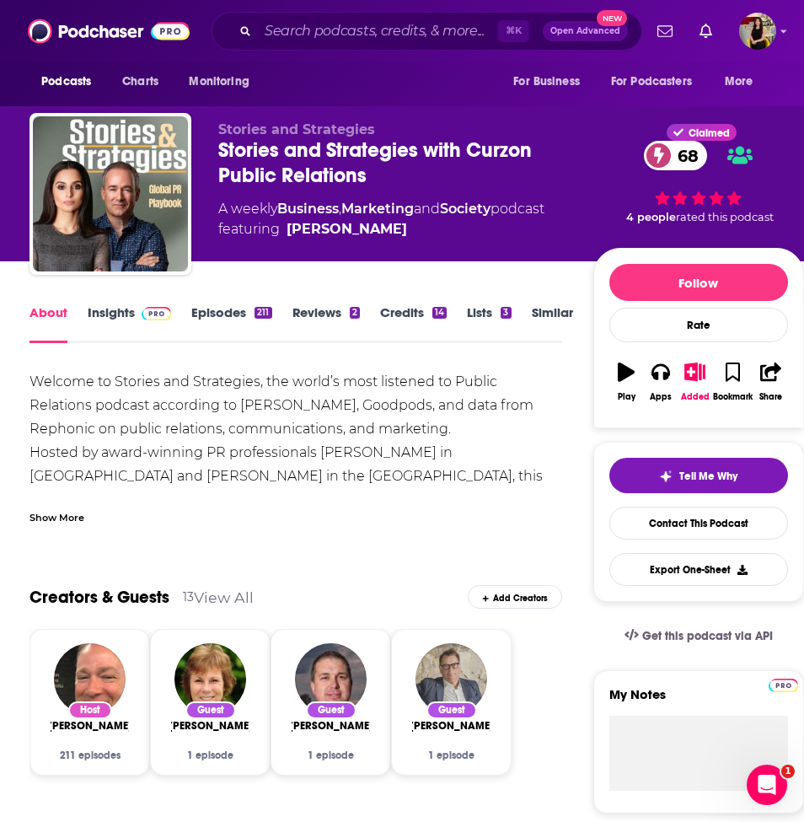
click at [108, 325] on link "Insights" at bounding box center [129, 323] width 83 height 39
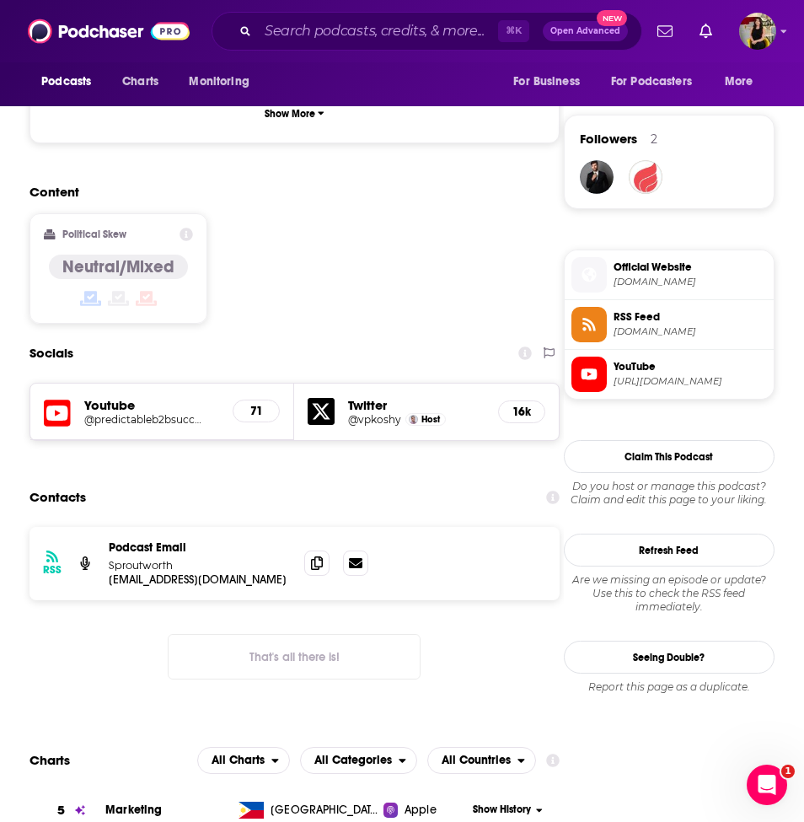
scroll to position [1185, 0]
